Goal: Ask a question: Seek information or help from site administrators or community

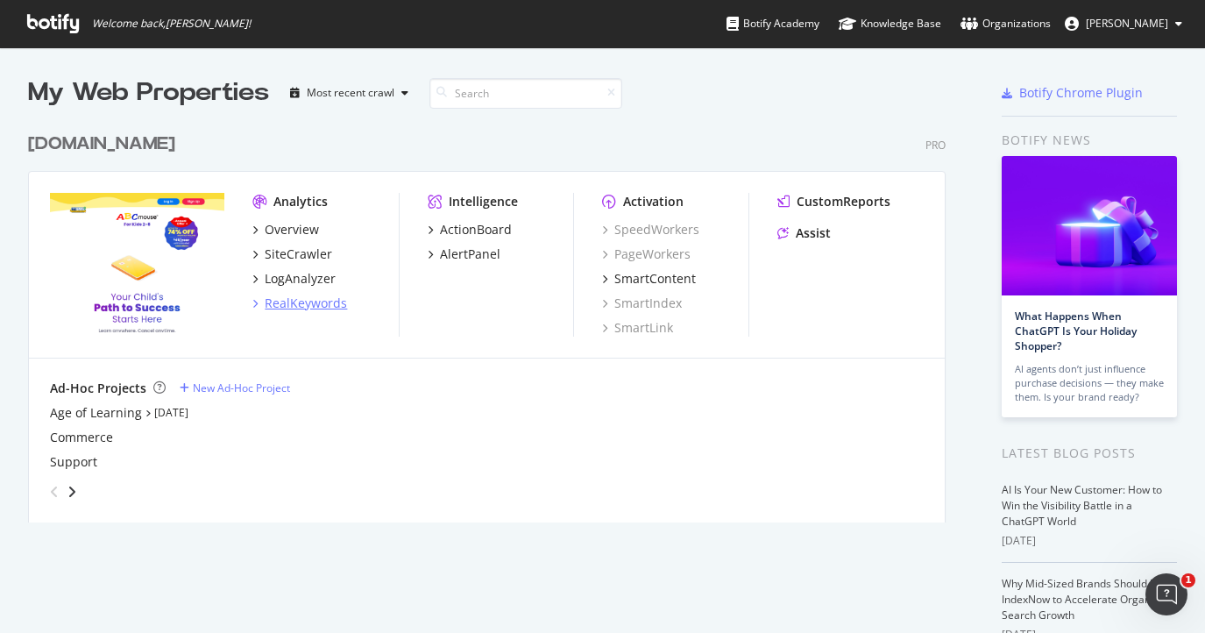
click at [308, 308] on div "RealKeywords" at bounding box center [306, 303] width 82 height 18
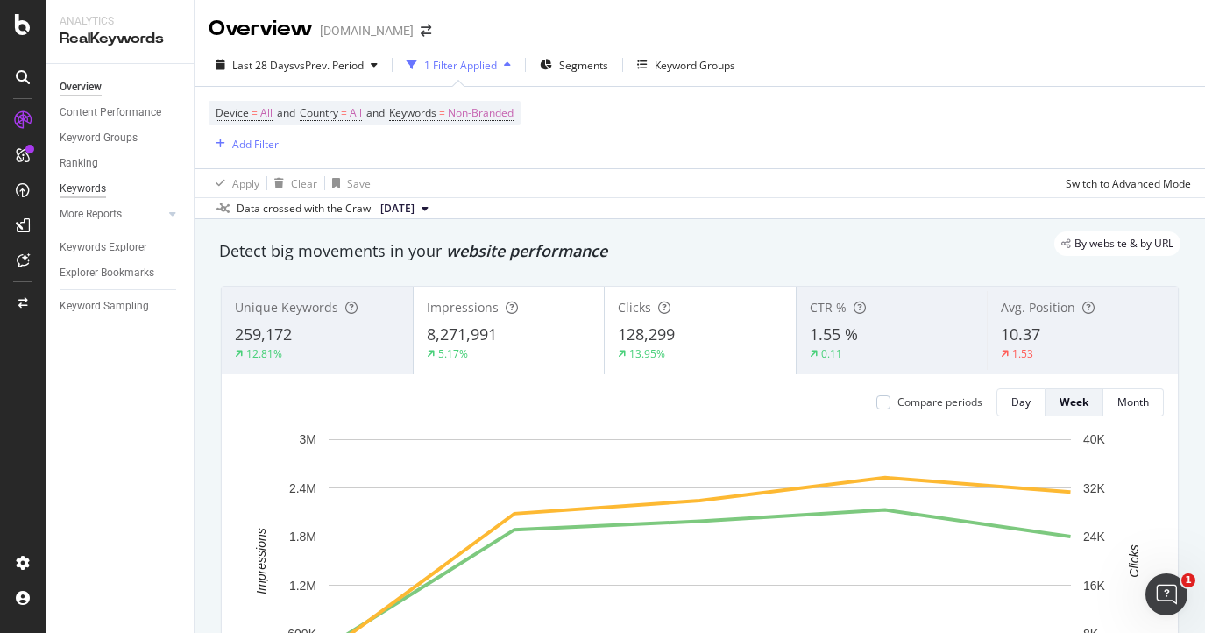
click at [93, 185] on div "Keywords" at bounding box center [83, 189] width 46 height 18
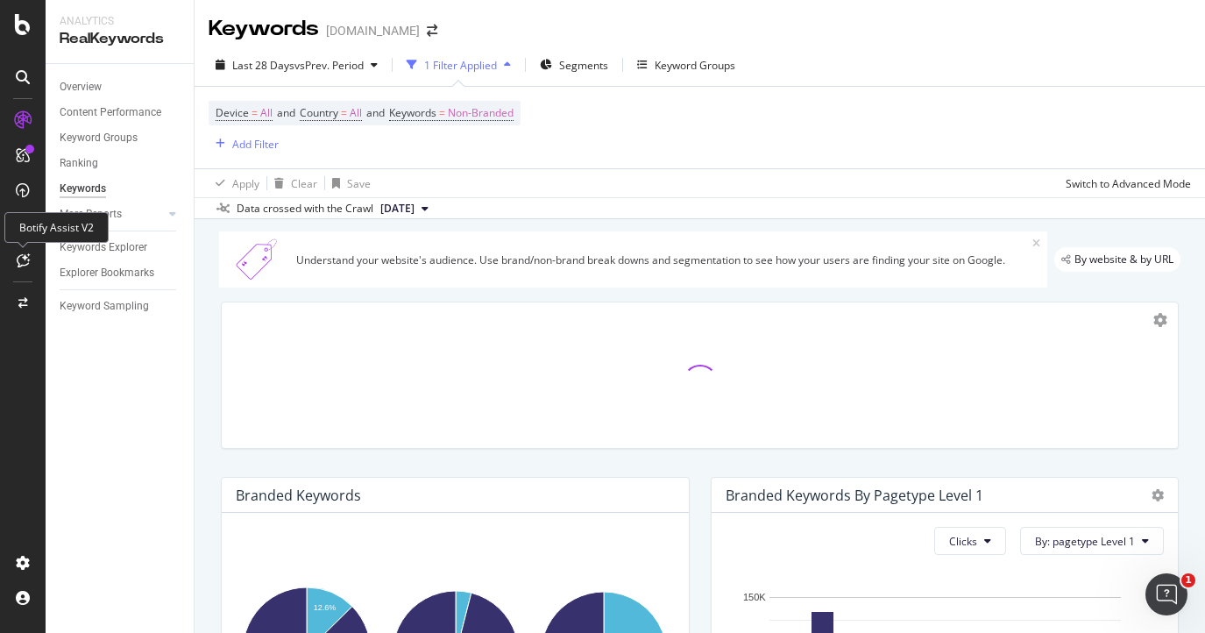
click at [19, 256] on icon at bounding box center [23, 260] width 13 height 14
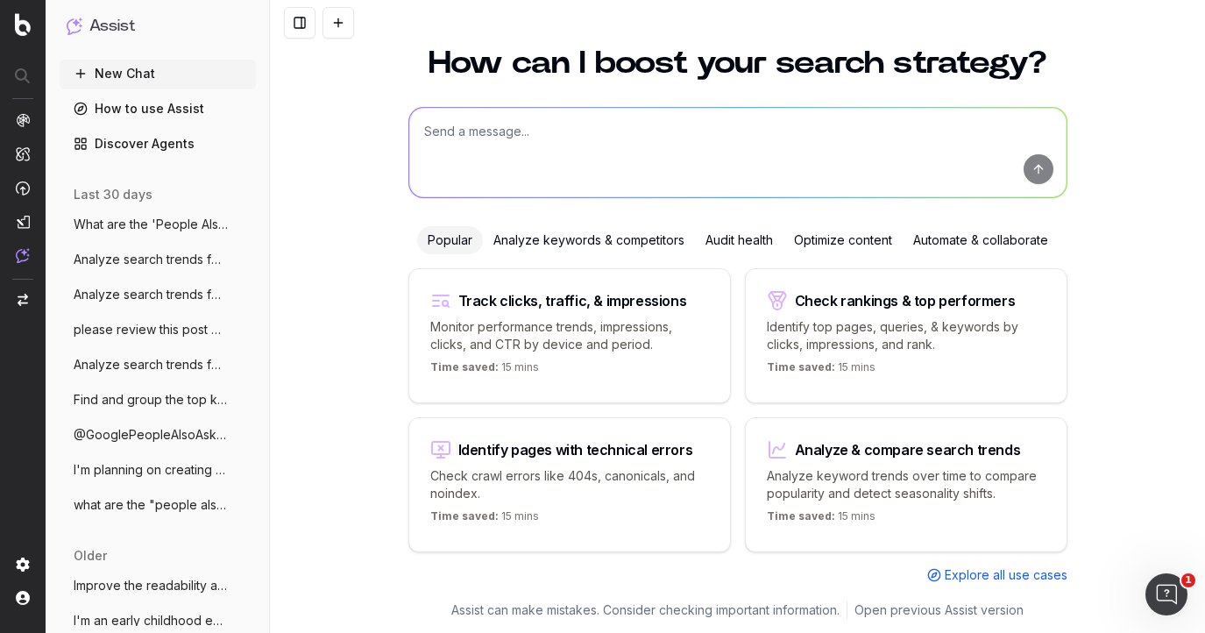
click at [612, 239] on div "Analyze keywords & competitors" at bounding box center [589, 240] width 212 height 28
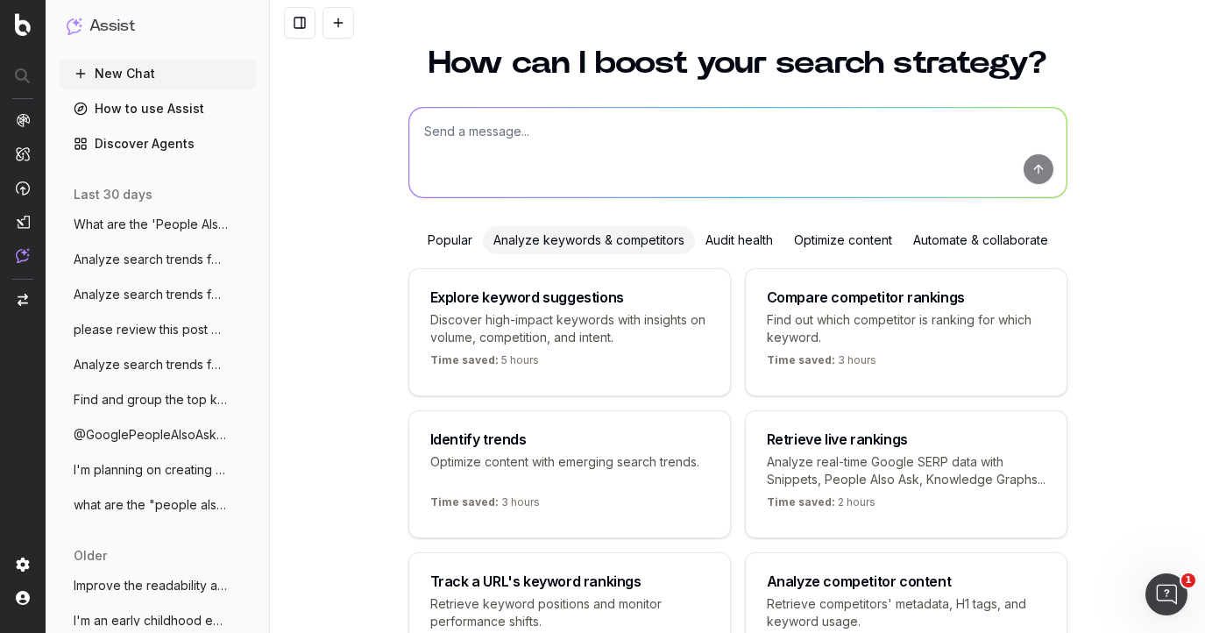
scroll to position [214, 0]
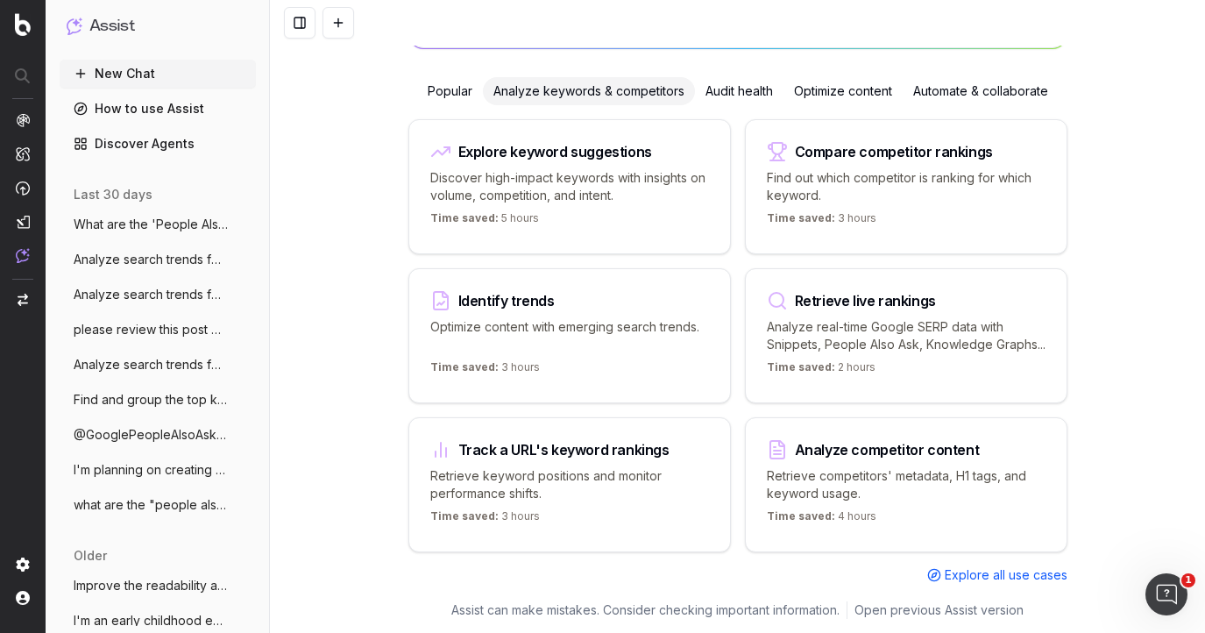
click at [597, 467] on p "Retrieve keyword positions and monitor performance shifts." at bounding box center [569, 484] width 279 height 35
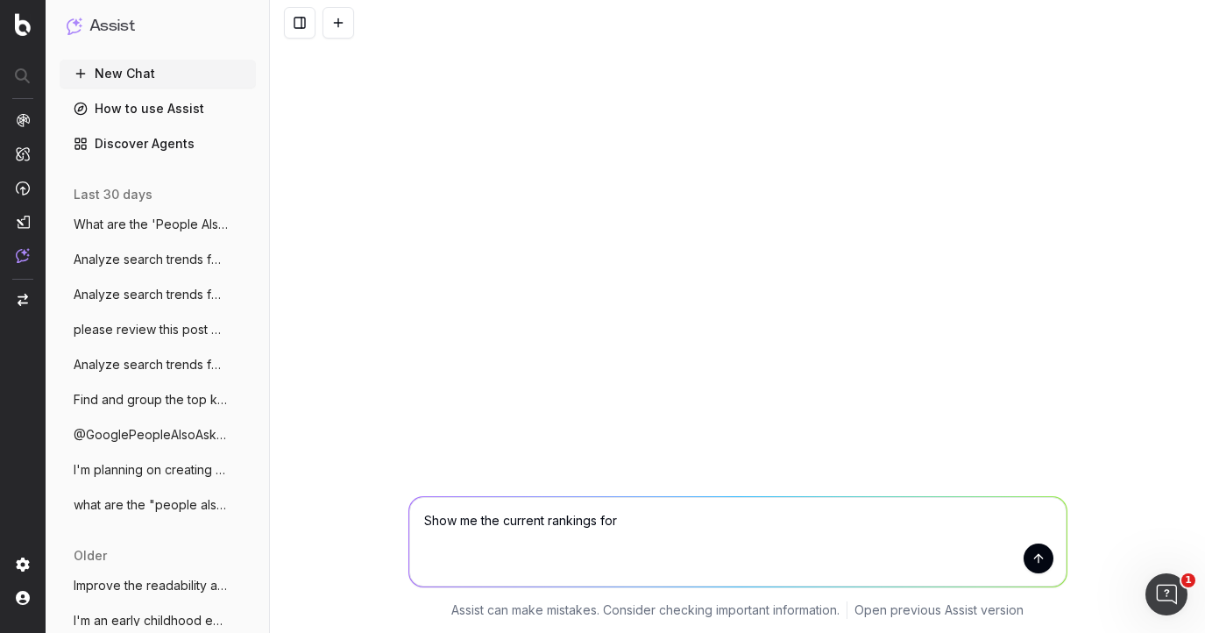
paste textarea "https://www.abcmouse.com/learn/abcmouse/esa-accounts-for-education-costs/51395"
type textarea "Show me the current rankings for https://www.abcmouse.com/learn/abcmouse/esa-ac…"
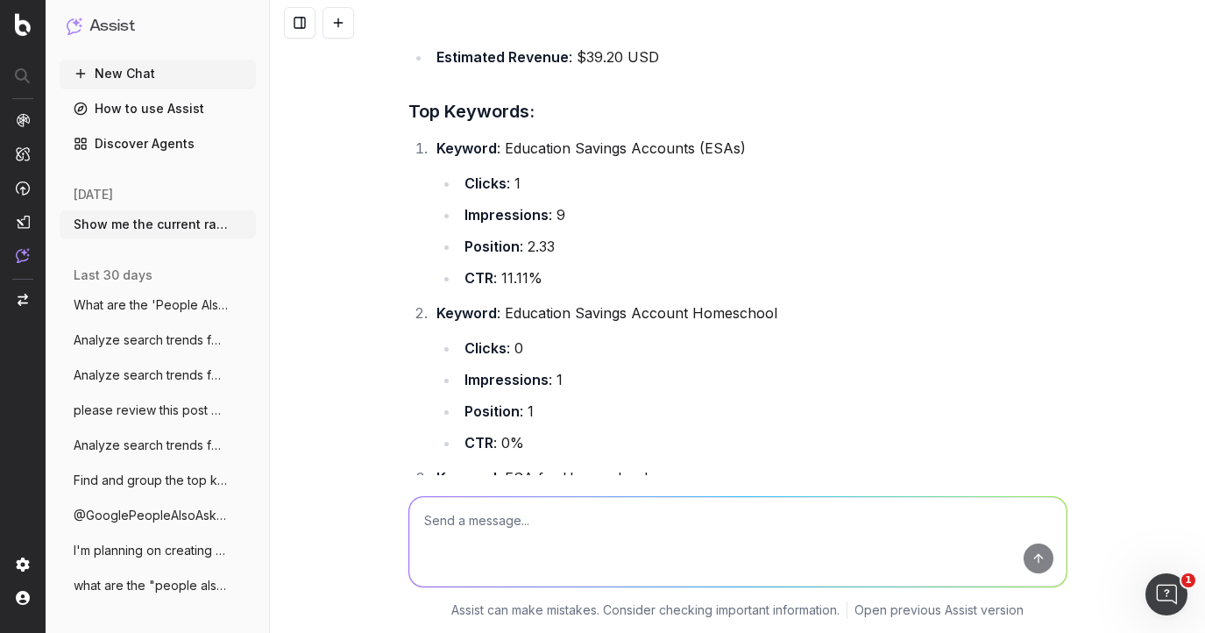
scroll to position [257, 0]
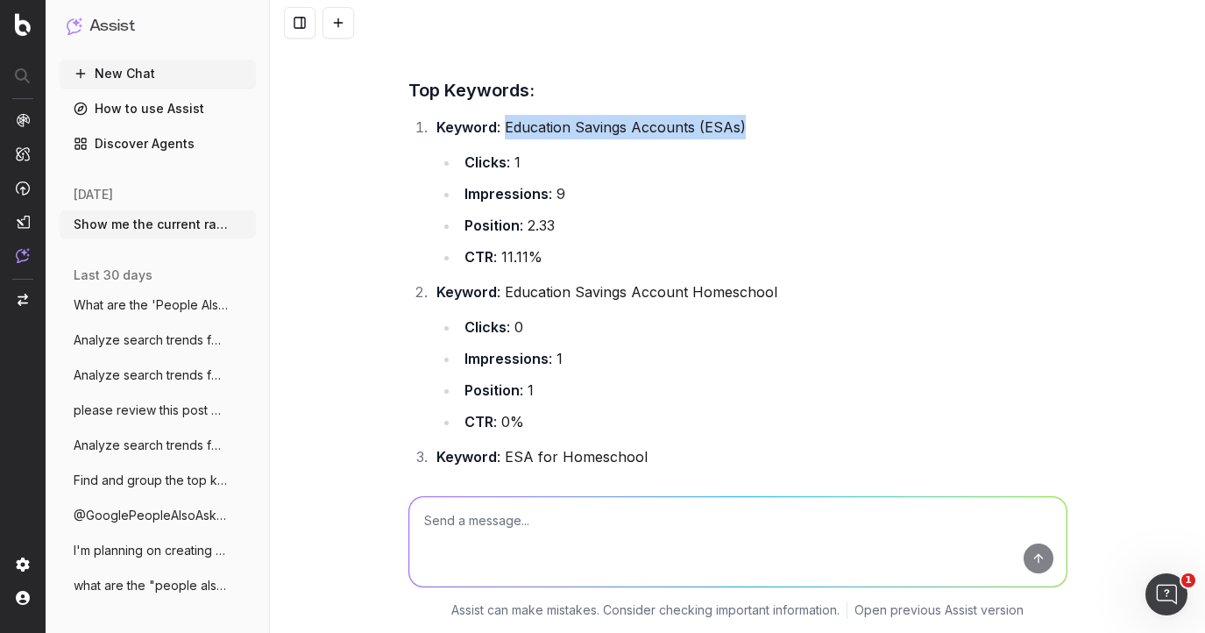
drag, startPoint x: 504, startPoint y: 175, endPoint x: 738, endPoint y: 174, distance: 234.0
click at [738, 174] on li "Keyword : Education Savings Accounts (ESAs) Clicks : 1 Impressions : 9 Position…" at bounding box center [749, 192] width 636 height 154
copy li "Education Savings Accounts (ESAs"
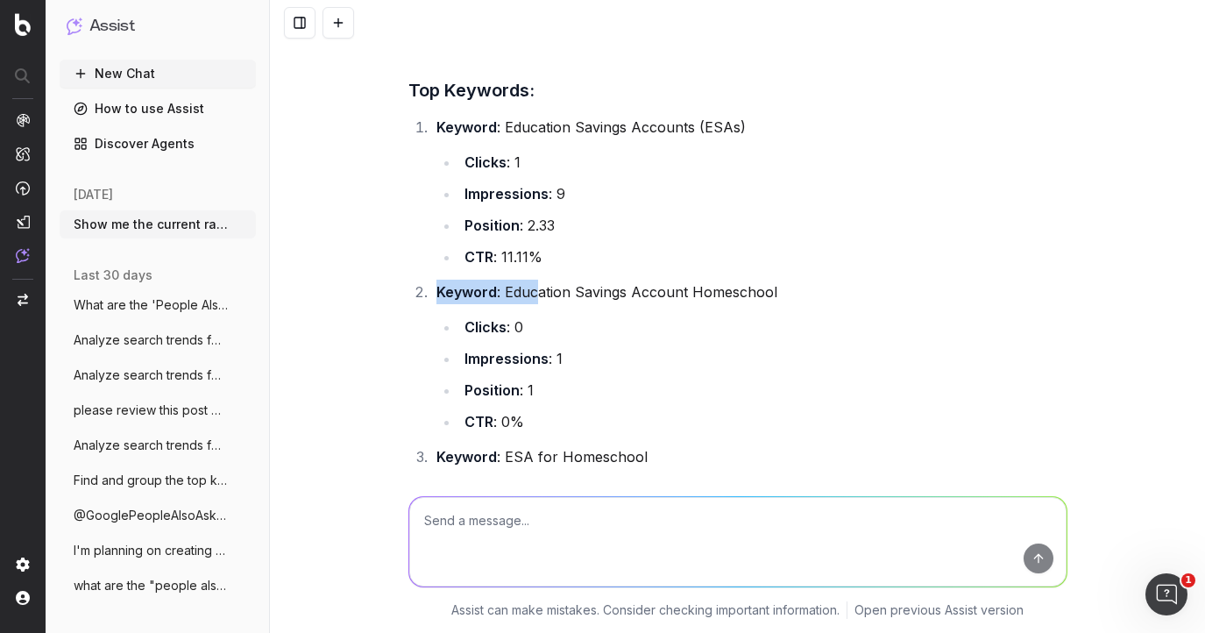
drag, startPoint x: 777, startPoint y: 338, endPoint x: 535, endPoint y: 347, distance: 242.9
click at [535, 347] on li "Keyword : Education Savings Account Homeschool Clicks : 0 Impressions : 1 Posit…" at bounding box center [749, 357] width 636 height 154
click at [629, 269] on li "CTR : 11.11%" at bounding box center [763, 256] width 608 height 25
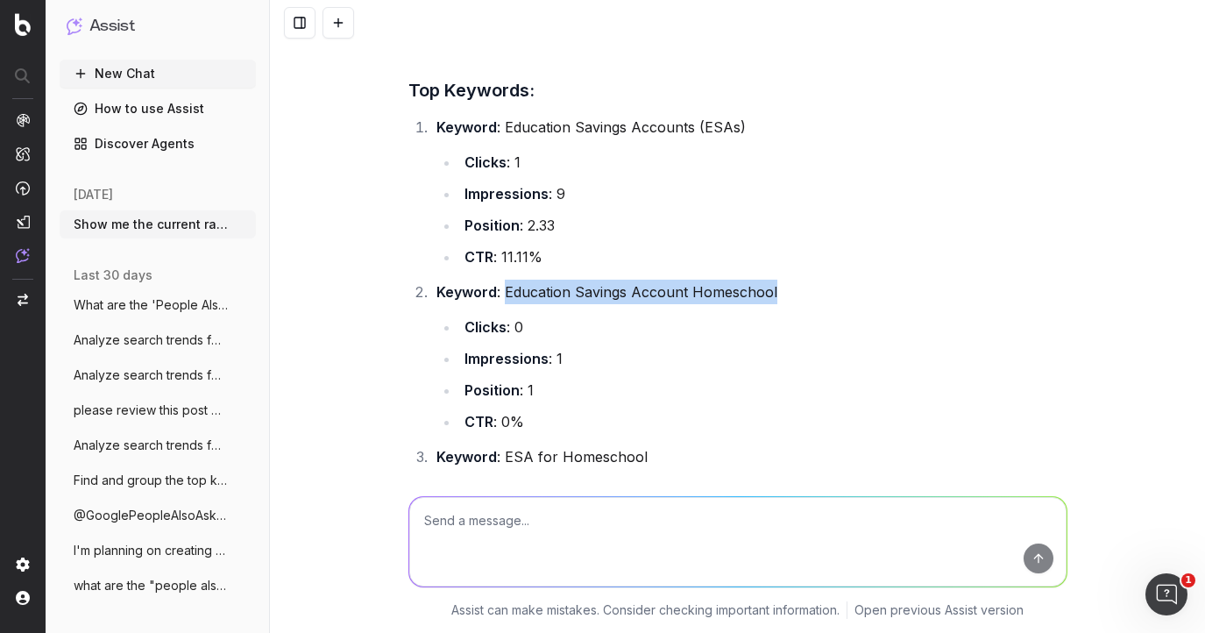
drag, startPoint x: 502, startPoint y: 341, endPoint x: 771, endPoint y: 343, distance: 269.0
click at [771, 343] on li "Keyword : Education Savings Account Homeschool Clicks : 0 Impressions : 1 Posit…" at bounding box center [749, 357] width 636 height 154
copy li "Education Savings Account Homeschool"
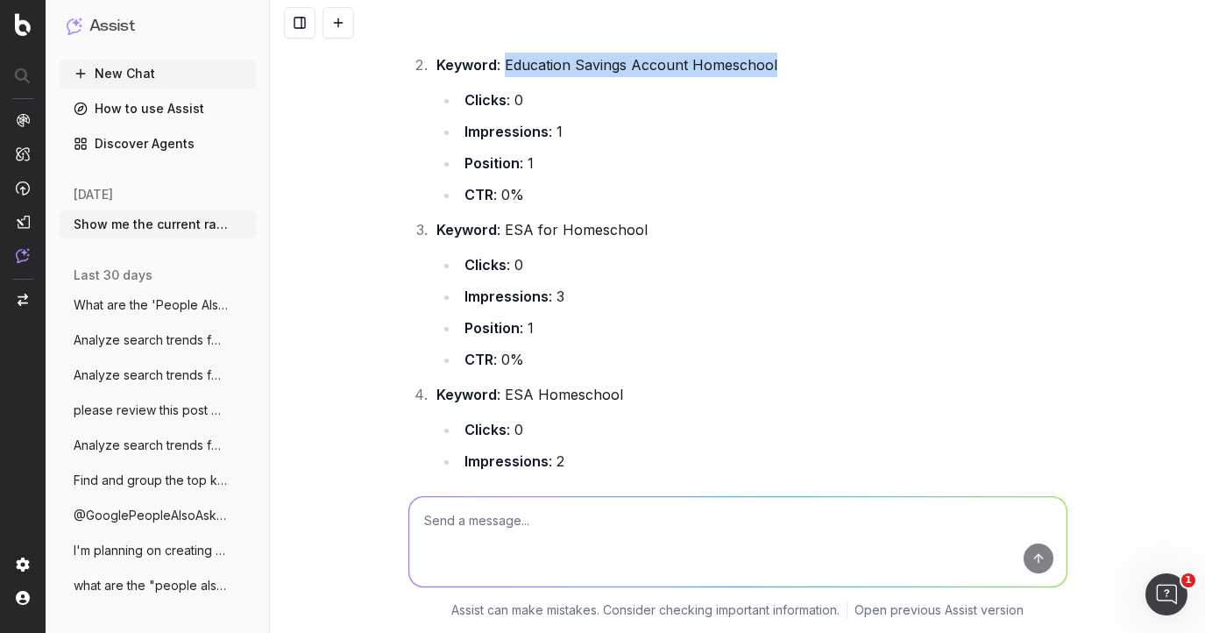
scroll to position [521, 0]
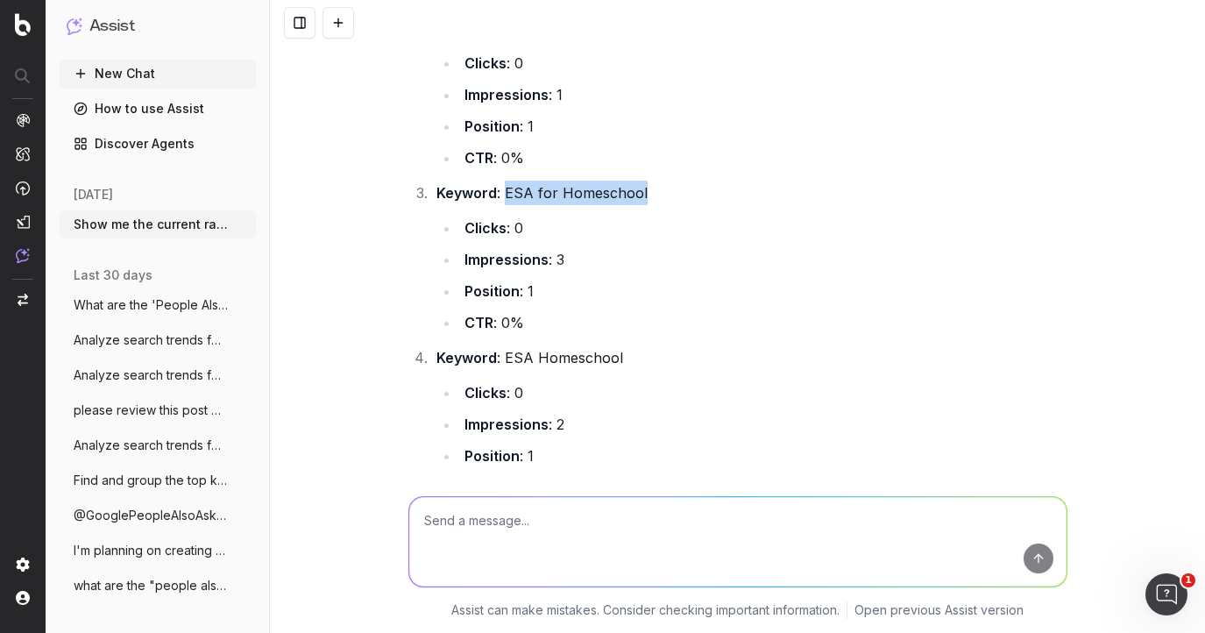
drag, startPoint x: 505, startPoint y: 244, endPoint x: 639, endPoint y: 245, distance: 134.1
click at [639, 245] on li "Keyword : ESA for Homeschool Clicks : 0 Impressions : 3 Position : 1 CTR : 0%" at bounding box center [749, 258] width 636 height 154
copy li "ESA for Homeschool"
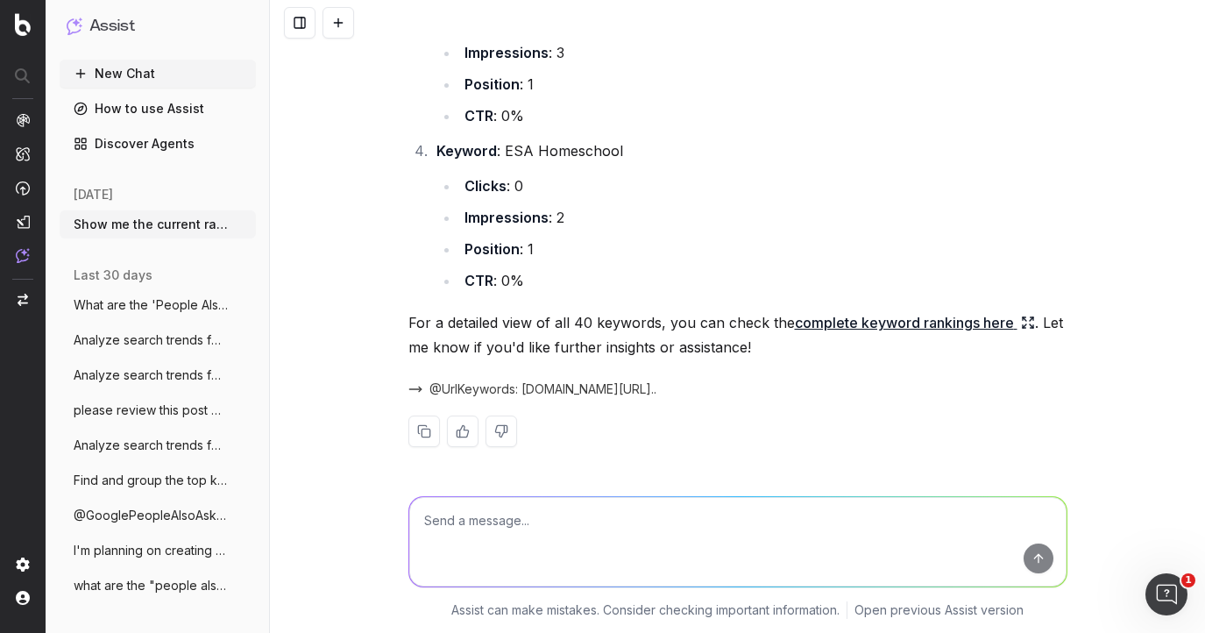
scroll to position [755, 0]
click at [889, 335] on link "complete keyword rankings here" at bounding box center [915, 322] width 240 height 25
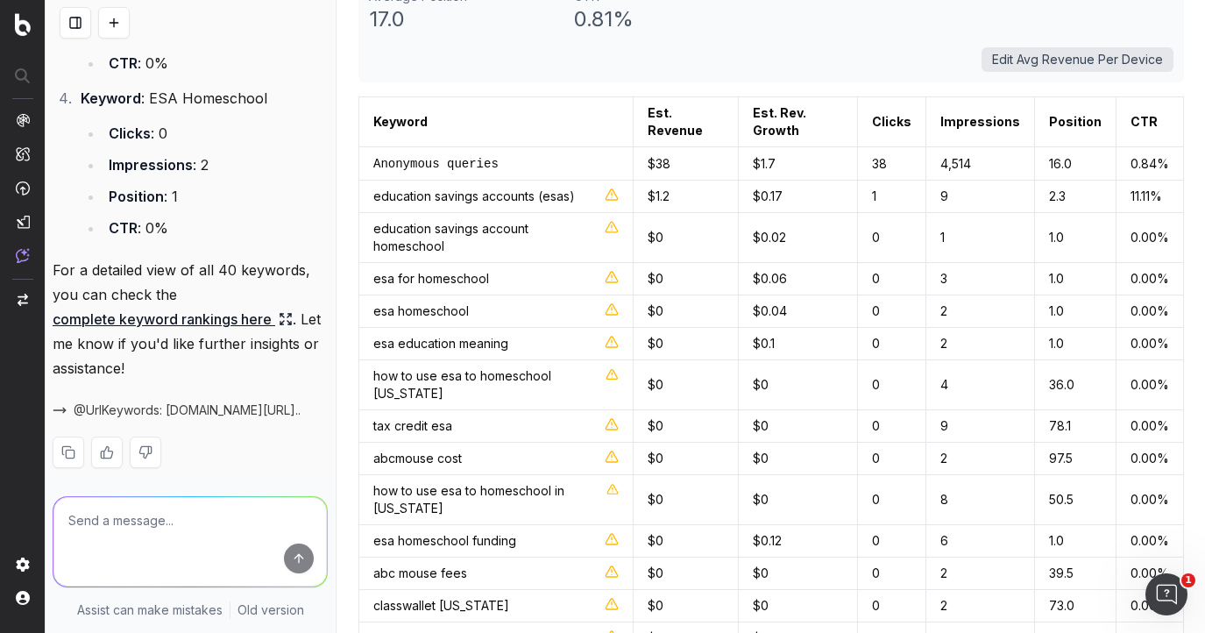
scroll to position [205, 0]
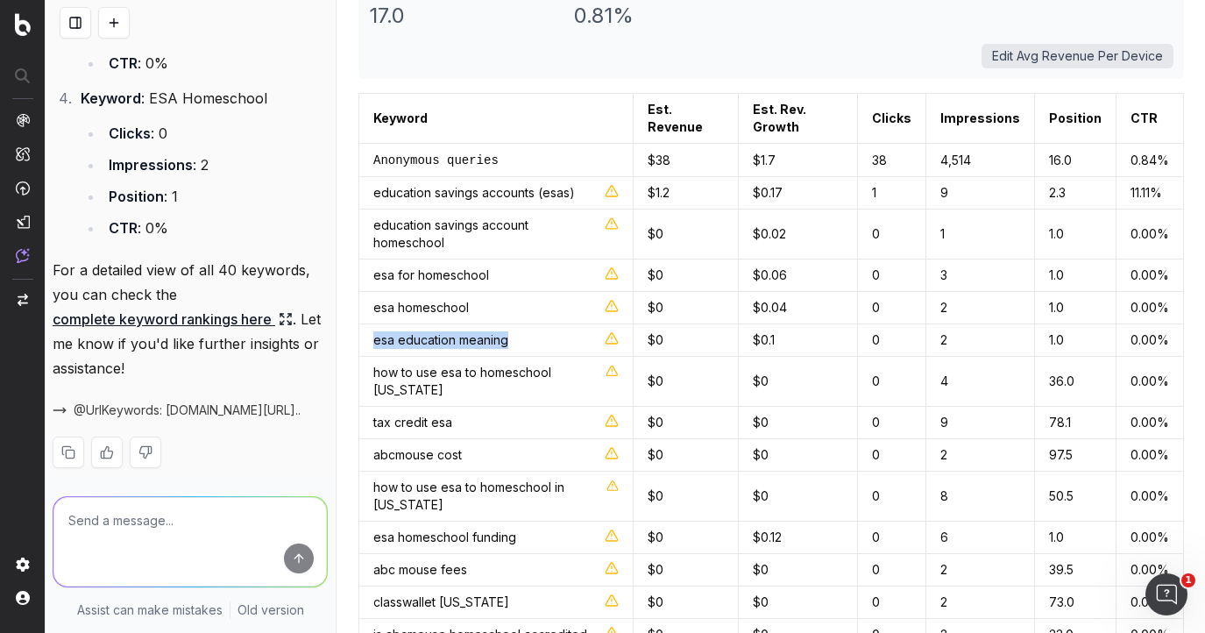
drag, startPoint x: 514, startPoint y: 320, endPoint x: 372, endPoint y: 324, distance: 142.0
click at [372, 324] on td "esa education meaning" at bounding box center [496, 340] width 274 height 32
copy div "esa education meaning"
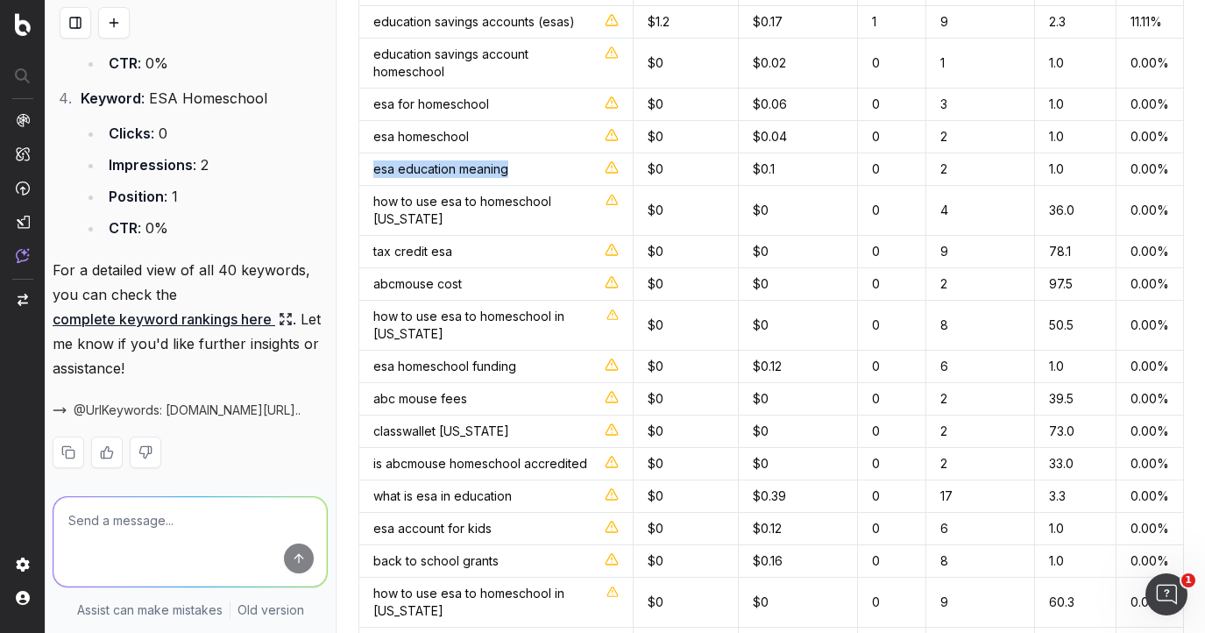
scroll to position [379, 0]
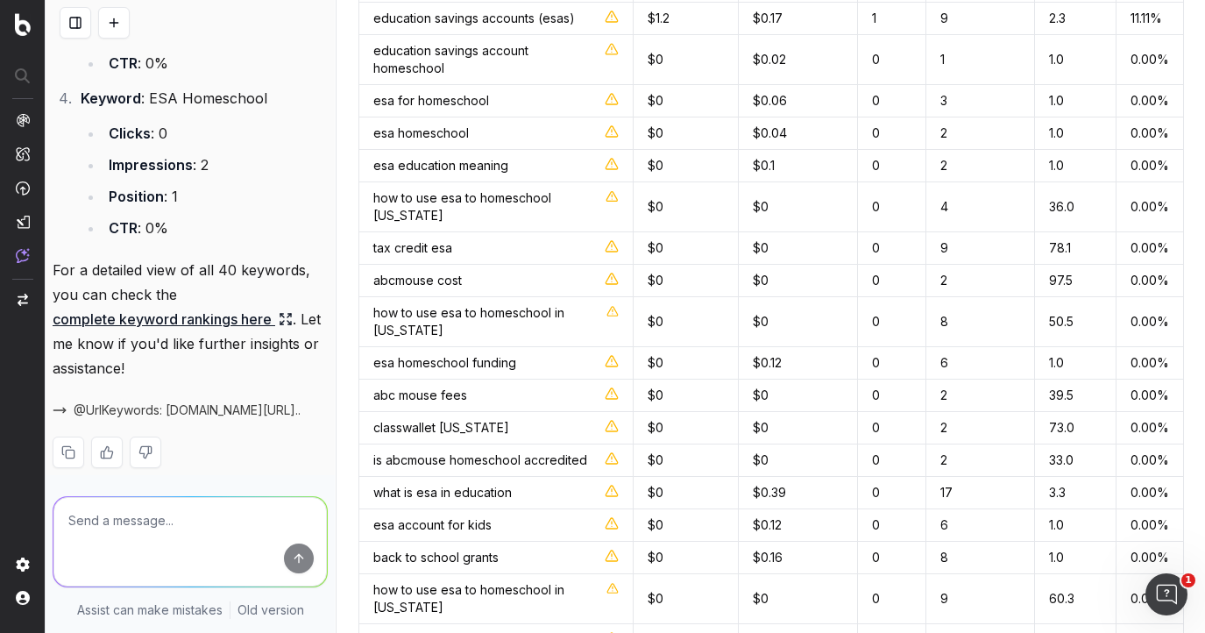
click at [240, 209] on li "Position : 1" at bounding box center [215, 196] width 224 height 25
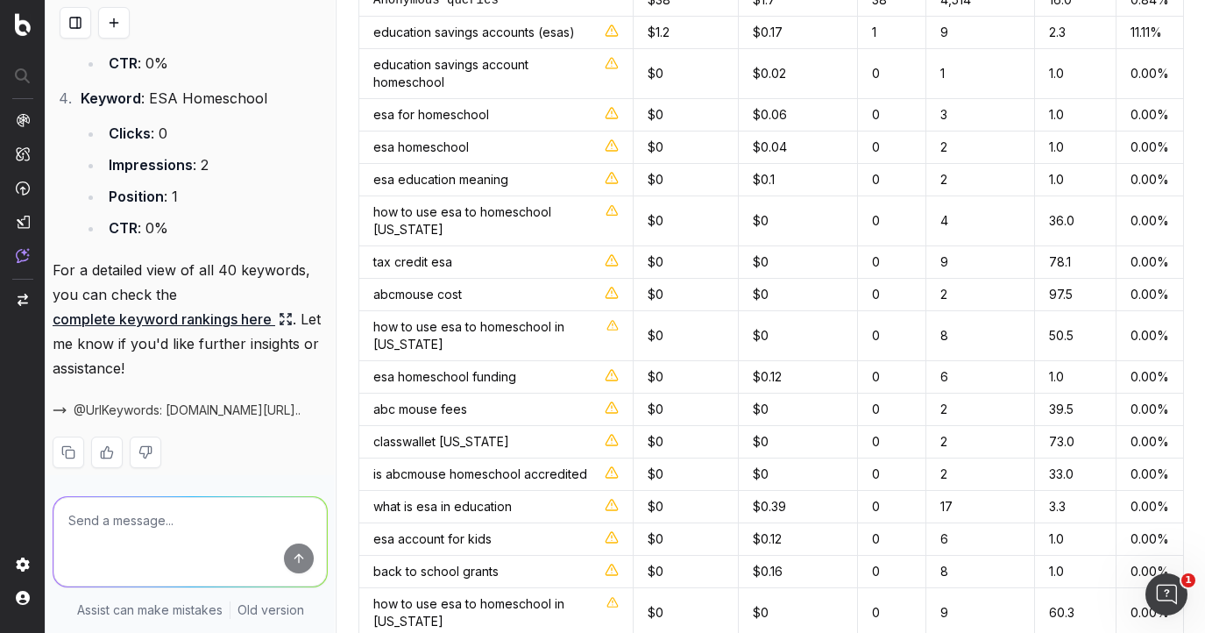
scroll to position [376, 0]
